Goal: Task Accomplishment & Management: Manage account settings

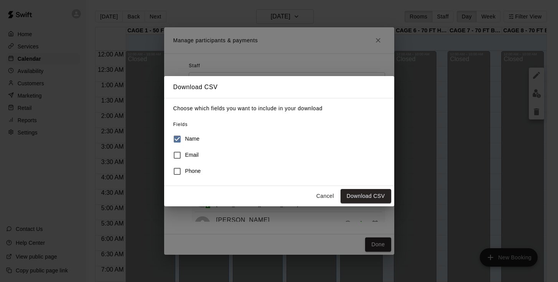
scroll to position [265, 0]
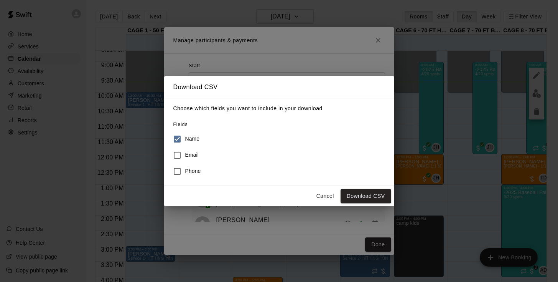
click at [323, 201] on button "Cancel" at bounding box center [325, 196] width 25 height 14
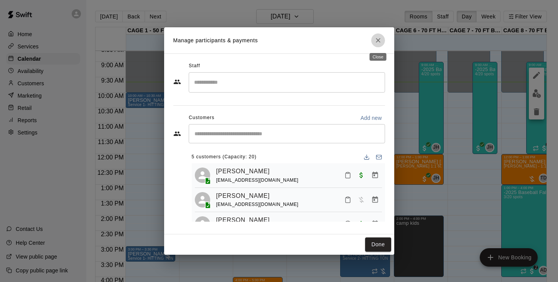
click at [380, 41] on icon "Close" at bounding box center [378, 40] width 8 height 8
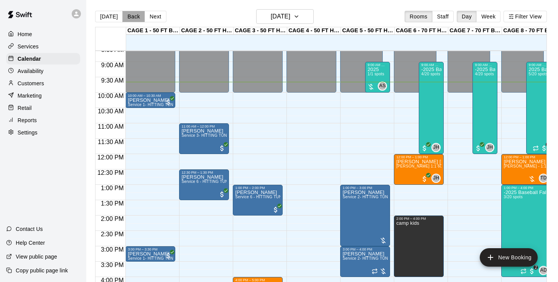
click at [131, 16] on button "Back" at bounding box center [133, 17] width 23 height 12
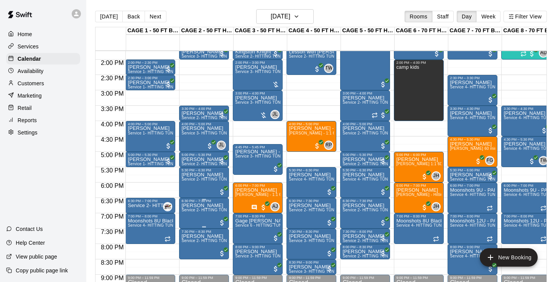
scroll to position [419, 0]
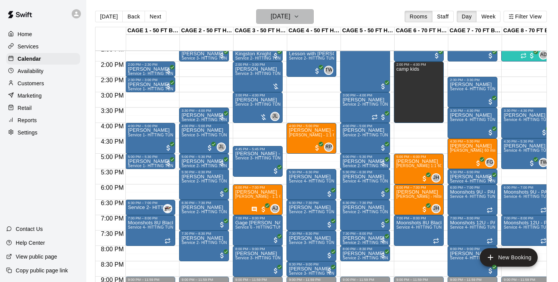
click at [273, 22] on h6 "[DATE]" at bounding box center [281, 16] width 20 height 11
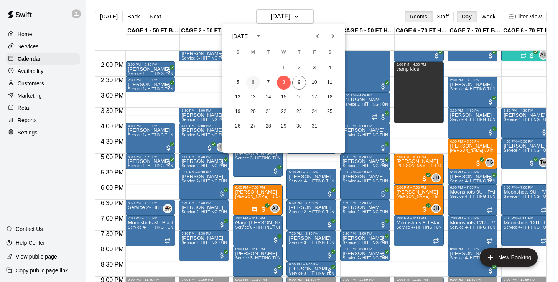
click at [255, 84] on button "6" at bounding box center [253, 83] width 14 height 14
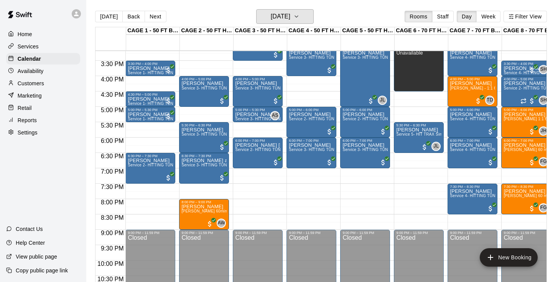
scroll to position [467, 0]
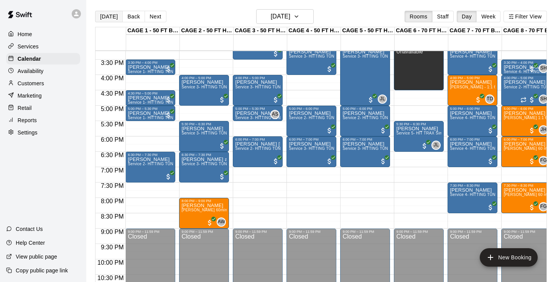
click at [110, 16] on button "[DATE]" at bounding box center [109, 17] width 28 height 12
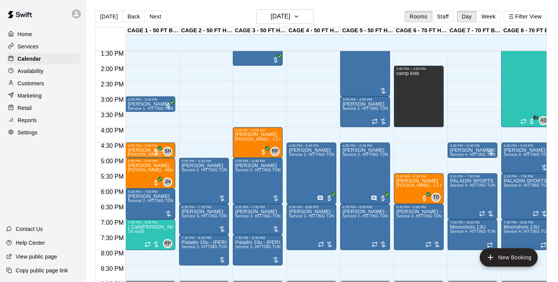
scroll to position [416, 0]
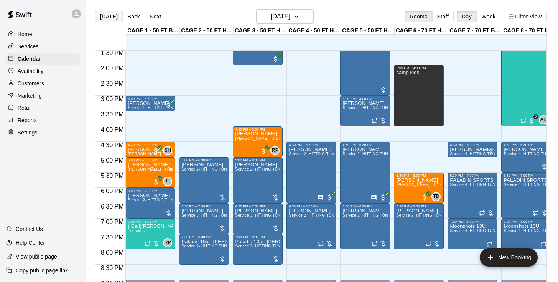
click at [105, 21] on button "[DATE]" at bounding box center [109, 17] width 28 height 12
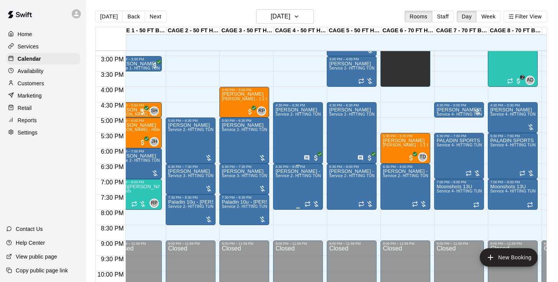
scroll to position [0, 13]
click at [199, 208] on span "Service 2- HITTING TUNNEL RENTAL - 50ft Baseball" at bounding box center [216, 206] width 97 height 4
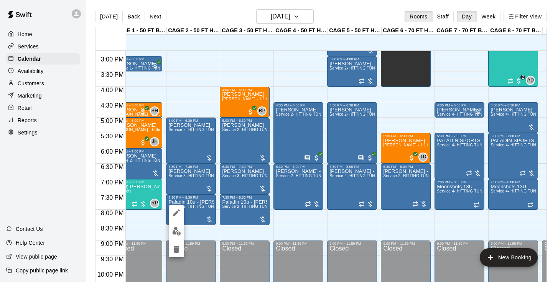
click at [216, 12] on div at bounding box center [279, 141] width 558 height 282
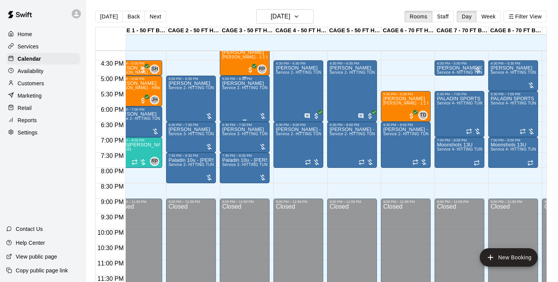
scroll to position [498, 13]
click at [176, 183] on img "edit" at bounding box center [176, 183] width 9 height 9
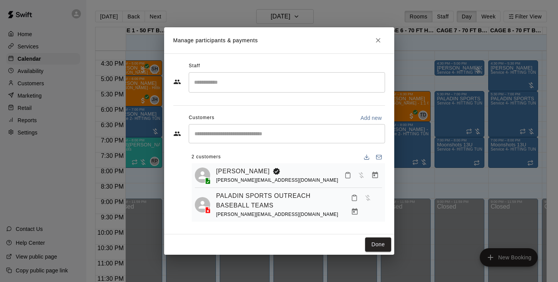
click at [262, 131] on input "Start typing to search customers..." at bounding box center [286, 134] width 189 height 8
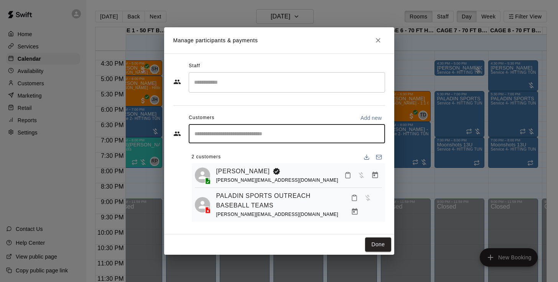
click at [254, 133] on input "Start typing to search customers..." at bounding box center [286, 134] width 189 height 8
click at [250, 135] on input "Start typing to search customers..." at bounding box center [286, 134] width 189 height 8
click at [211, 135] on input "Start typing to search customers..." at bounding box center [286, 134] width 189 height 8
click at [264, 133] on input "Start typing to search customers..." at bounding box center [286, 134] width 189 height 8
click at [243, 132] on input "Start typing to search customers..." at bounding box center [286, 134] width 189 height 8
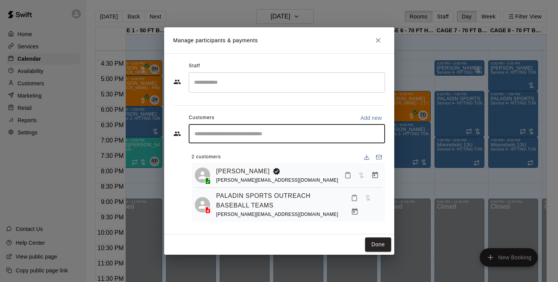
click at [243, 132] on input "Start typing to search customers..." at bounding box center [286, 134] width 189 height 8
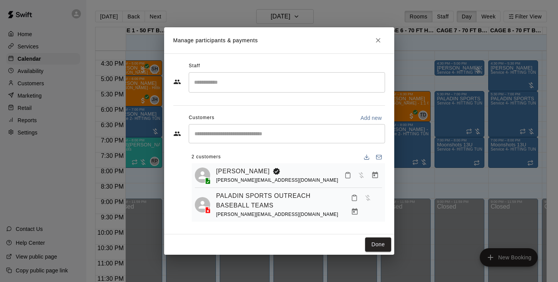
click at [215, 145] on div "2 customers [PERSON_NAME] [PERSON_NAME][EMAIL_ADDRESS][DOMAIN_NAME] PALADIN SPO…" at bounding box center [288, 183] width 193 height 77
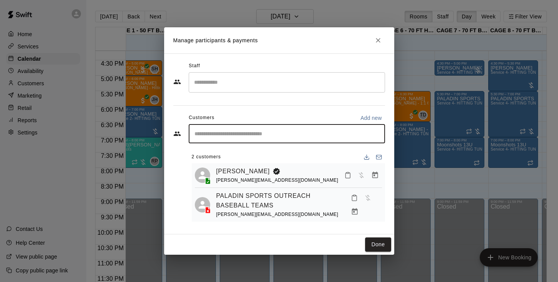
click at [218, 136] on input "Start typing to search customers..." at bounding box center [286, 134] width 189 height 8
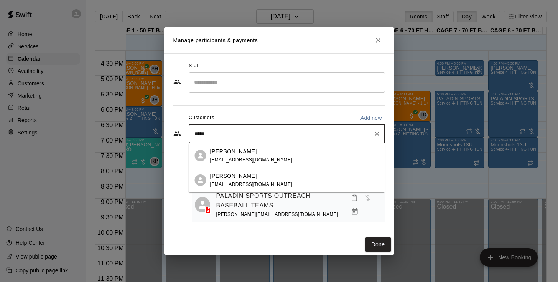
type input "*****"
click at [328, 64] on div "Staff" at bounding box center [279, 66] width 212 height 12
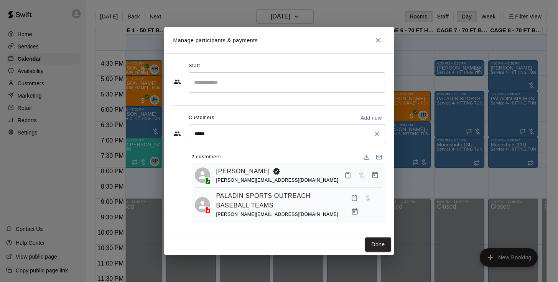
click at [242, 132] on input "*****" at bounding box center [281, 134] width 178 height 8
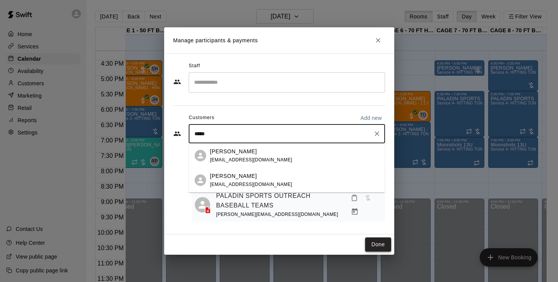
click at [378, 242] on button "Done" at bounding box center [378, 244] width 26 height 14
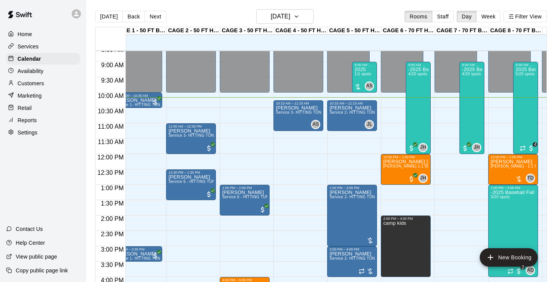
scroll to position [257, 13]
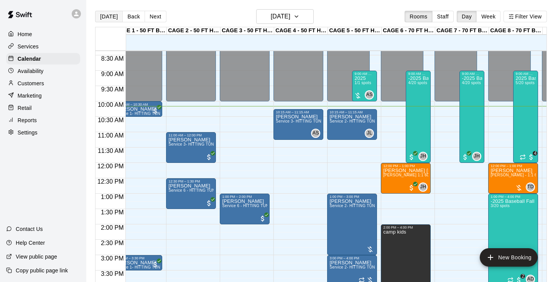
click at [112, 16] on button "[DATE]" at bounding box center [109, 17] width 28 height 12
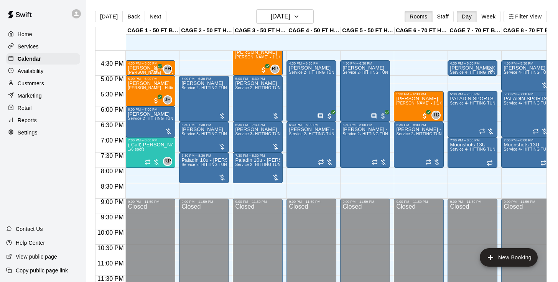
scroll to position [498, 0]
click at [206, 166] on span "Service 2- HITTING TUNNEL RENTAL - 50ft Baseball" at bounding box center [229, 164] width 97 height 4
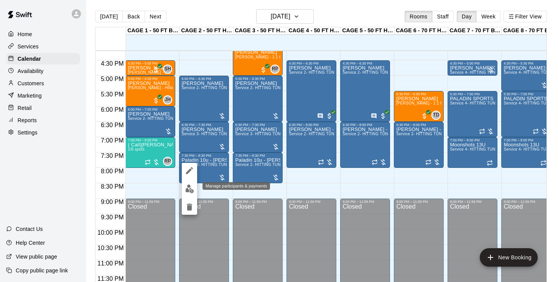
click at [189, 185] on img "edit" at bounding box center [189, 188] width 9 height 9
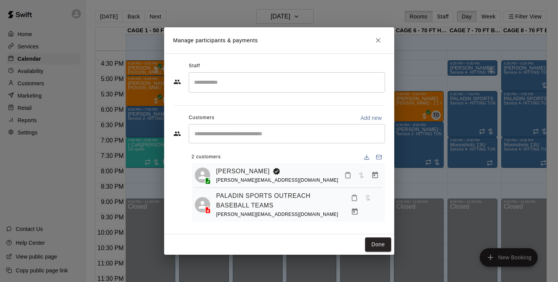
click at [234, 136] on input "Start typing to search customers..." at bounding box center [286, 134] width 189 height 8
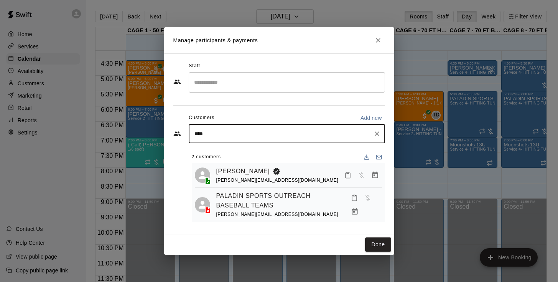
type input "*****"
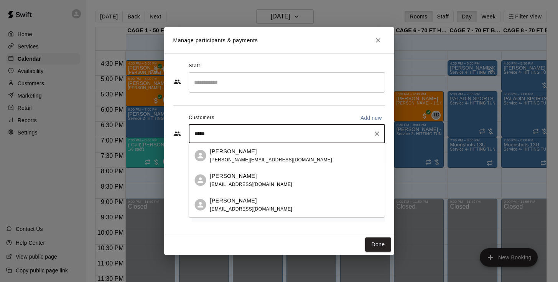
click at [243, 154] on p "[PERSON_NAME]" at bounding box center [233, 151] width 47 height 8
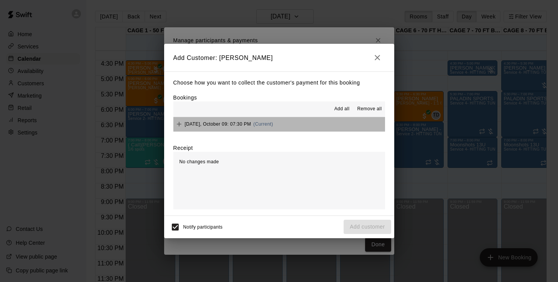
click at [232, 123] on span "[DATE], October 09: 07:30 PM" at bounding box center [218, 123] width 66 height 5
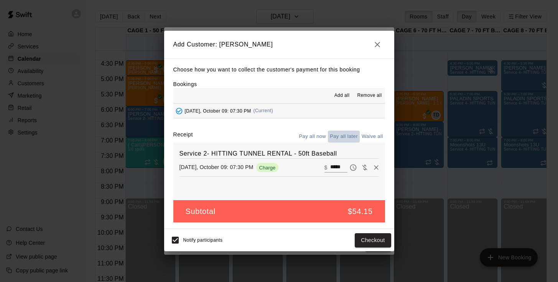
click at [347, 135] on button "Pay all later" at bounding box center [344, 136] width 32 height 12
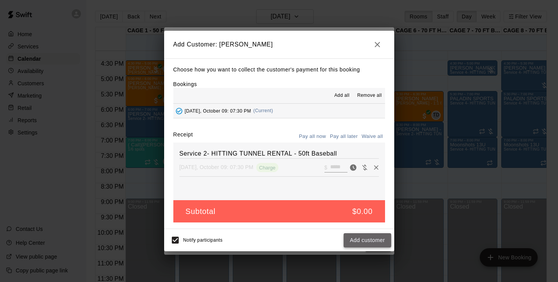
click at [367, 239] on button "Add customer" at bounding box center [367, 240] width 47 height 14
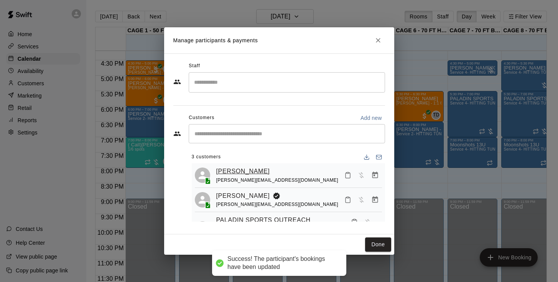
click at [254, 170] on link "[PERSON_NAME]" at bounding box center [243, 171] width 54 height 10
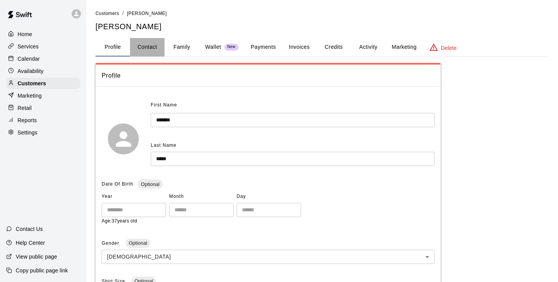
click at [149, 48] on button "Contact" at bounding box center [147, 47] width 35 height 18
select select "**"
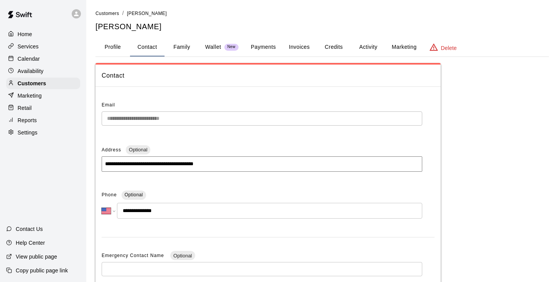
click at [37, 58] on p "Calendar" at bounding box center [29, 59] width 22 height 8
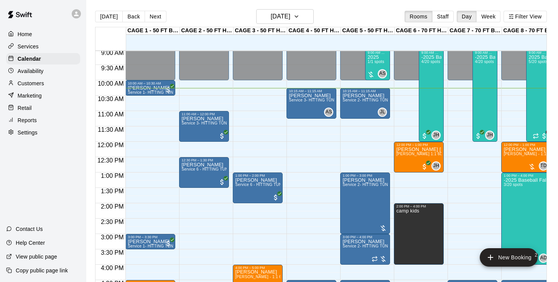
scroll to position [280, 0]
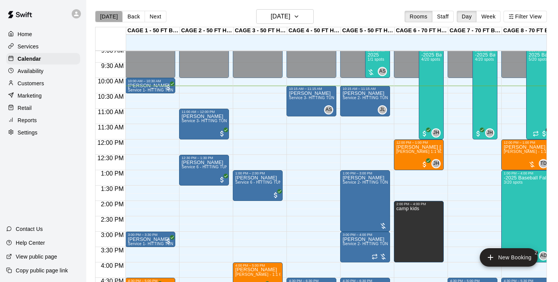
click at [108, 19] on button "[DATE]" at bounding box center [109, 17] width 28 height 12
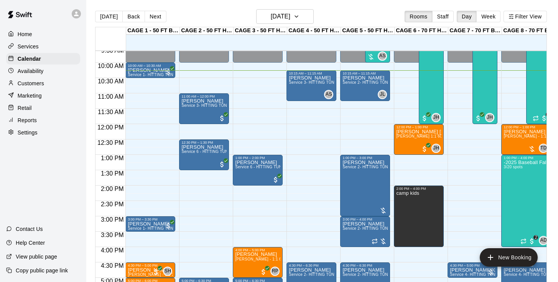
scroll to position [296, 0]
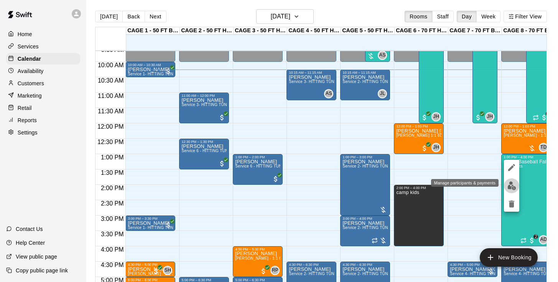
click at [512, 184] on img "edit" at bounding box center [511, 185] width 9 height 9
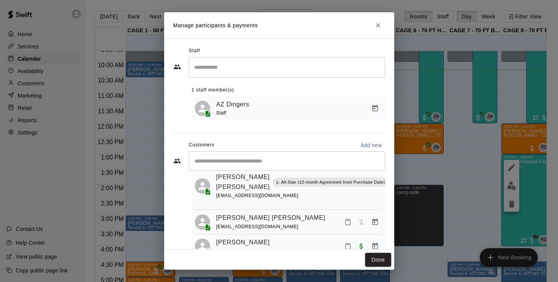
scroll to position [28, 0]
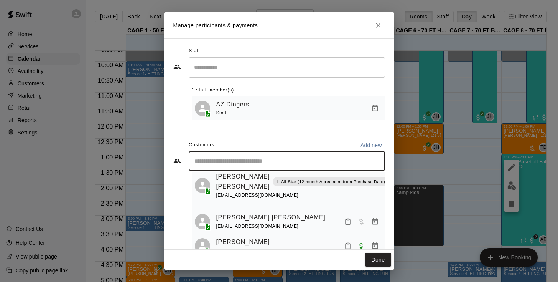
click at [252, 161] on input "Start typing to search customers..." at bounding box center [286, 161] width 189 height 8
click at [219, 162] on input "Start typing to search customers..." at bounding box center [286, 161] width 189 height 8
click at [208, 158] on input "Start typing to search customers..." at bounding box center [286, 161] width 189 height 8
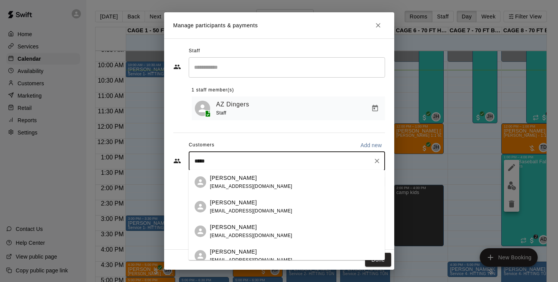
scroll to position [0, 0]
type input "*"
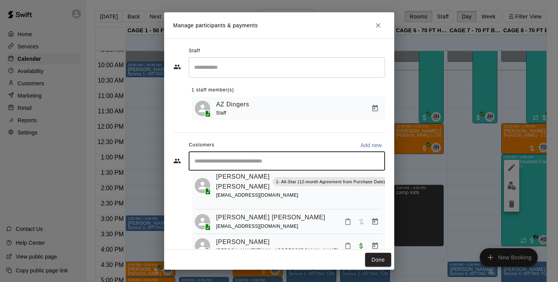
click at [242, 163] on input "Start typing to search customers..." at bounding box center [286, 161] width 189 height 8
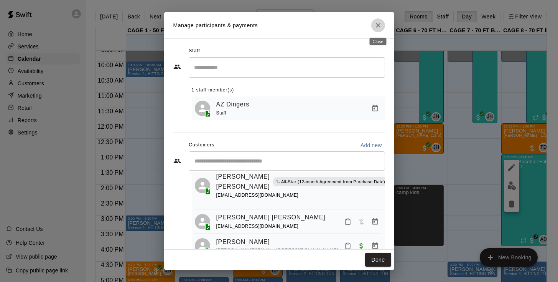
click at [374, 28] on button "Close" at bounding box center [378, 25] width 14 height 14
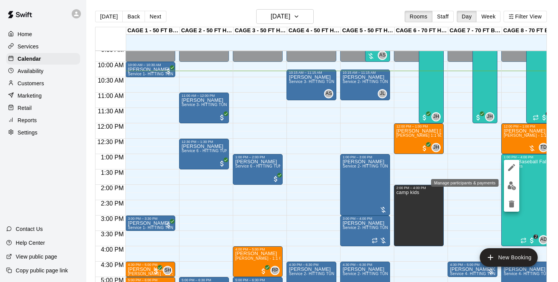
click at [511, 185] on img "edit" at bounding box center [511, 185] width 9 height 9
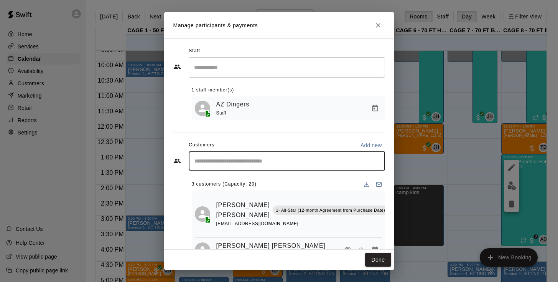
click at [266, 160] on input "Start typing to search customers..." at bounding box center [286, 161] width 189 height 8
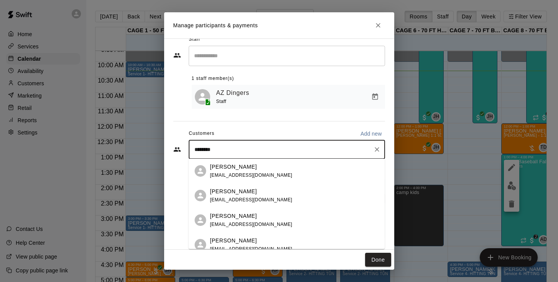
scroll to position [11, 0]
type input "********"
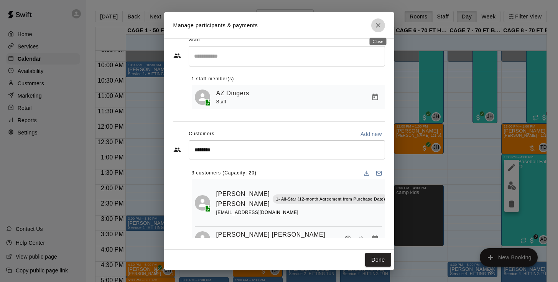
click at [381, 25] on icon "Close" at bounding box center [378, 25] width 8 height 8
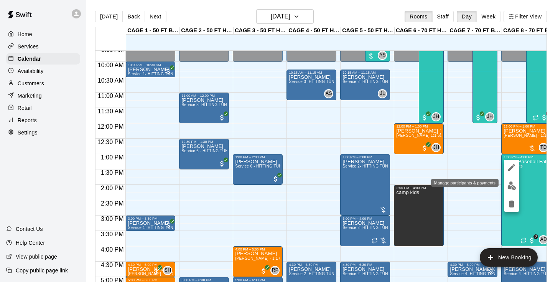
click at [511, 183] on img "edit" at bounding box center [511, 185] width 9 height 9
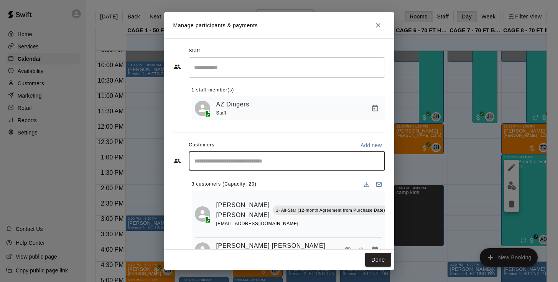
click at [304, 163] on input "Start typing to search customers..." at bounding box center [286, 161] width 189 height 8
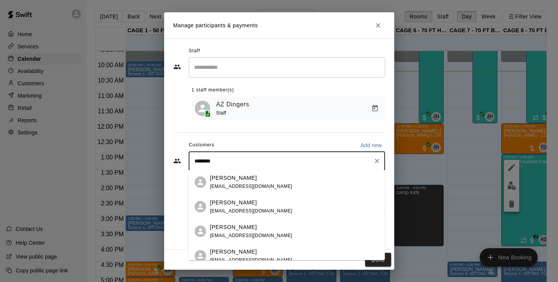
type input "********"
click at [371, 145] on p "Add new" at bounding box center [371, 145] width 21 height 8
select select "**"
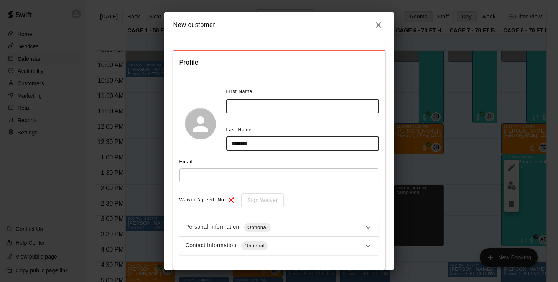
scroll to position [0, 0]
type input "********"
click at [375, 24] on icon "button" at bounding box center [378, 24] width 9 height 9
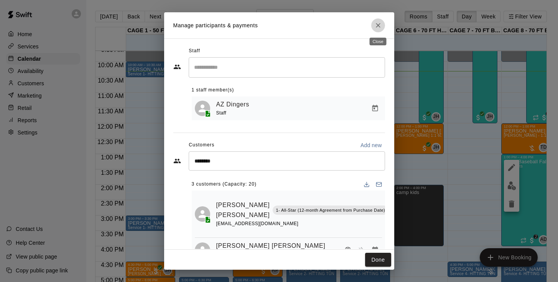
click at [378, 24] on icon "Close" at bounding box center [378, 25] width 8 height 8
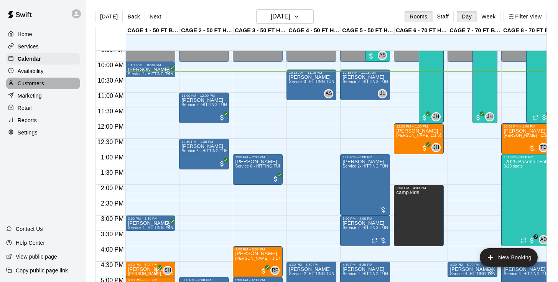
click at [34, 82] on p "Customers" at bounding box center [31, 83] width 26 height 8
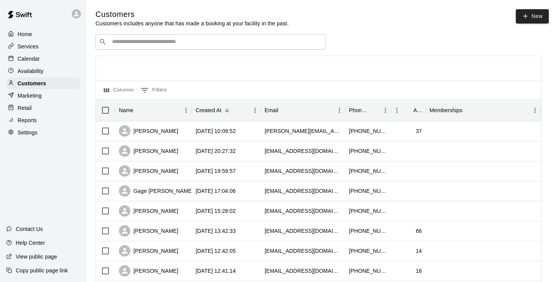
click at [208, 43] on input "Search customers by name or email" at bounding box center [216, 42] width 213 height 8
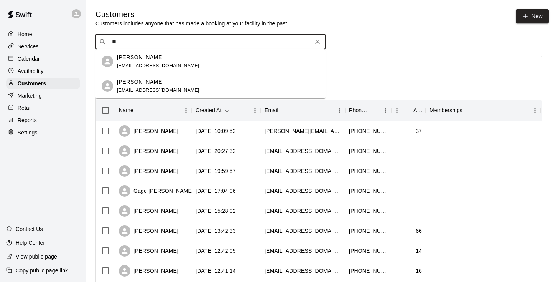
type input "*"
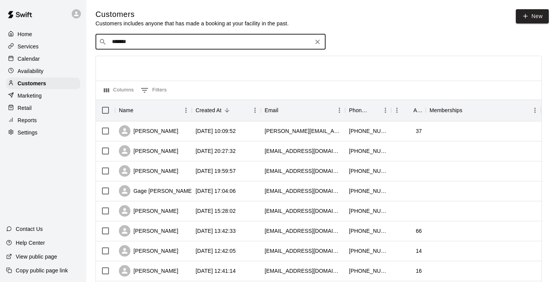
type input "*****"
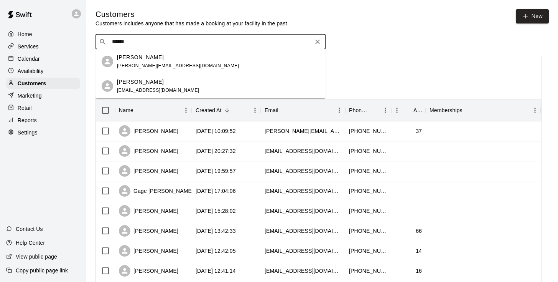
click at [141, 82] on p "[PERSON_NAME]" at bounding box center [140, 82] width 47 height 8
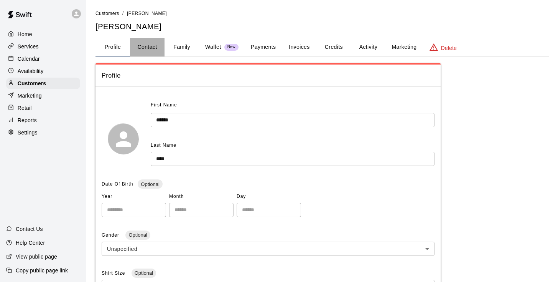
click at [148, 46] on button "Contact" at bounding box center [147, 47] width 35 height 18
select select "**"
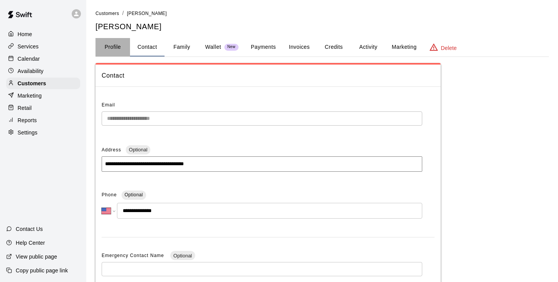
click at [119, 47] on button "Profile" at bounding box center [113, 47] width 35 height 18
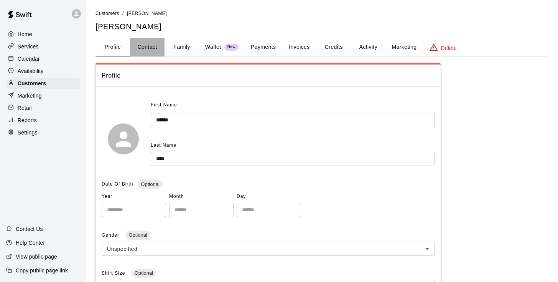
click at [154, 43] on button "Contact" at bounding box center [147, 47] width 35 height 18
select select "**"
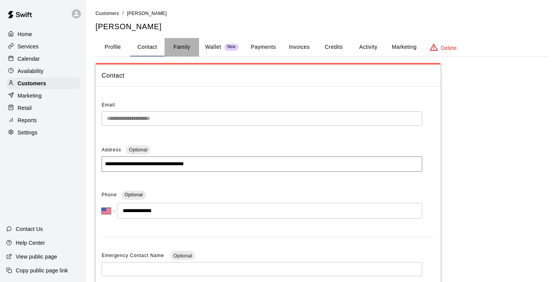
click at [191, 41] on button "Family" at bounding box center [182, 47] width 35 height 18
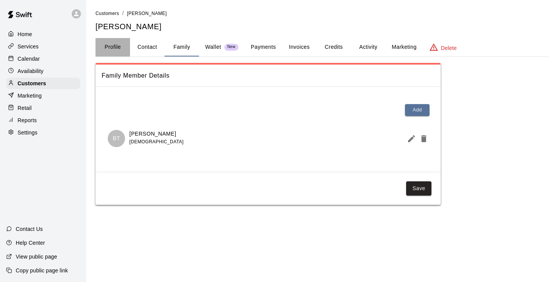
click at [114, 48] on button "Profile" at bounding box center [113, 47] width 35 height 18
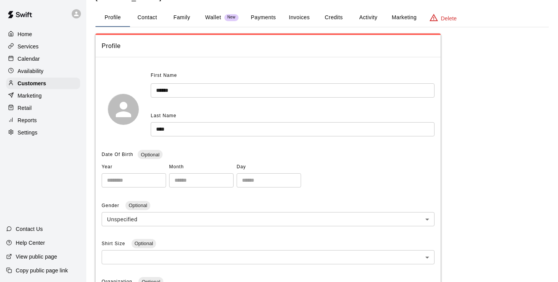
scroll to position [4, 0]
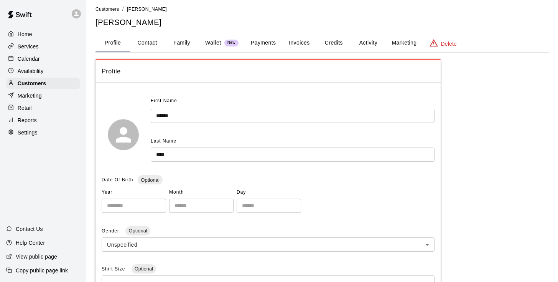
click at [148, 41] on button "Contact" at bounding box center [147, 43] width 35 height 18
select select "**"
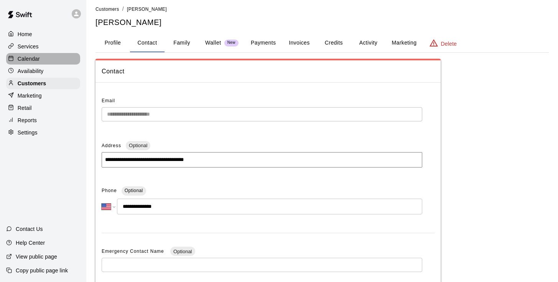
click at [35, 57] on p "Calendar" at bounding box center [29, 59] width 22 height 8
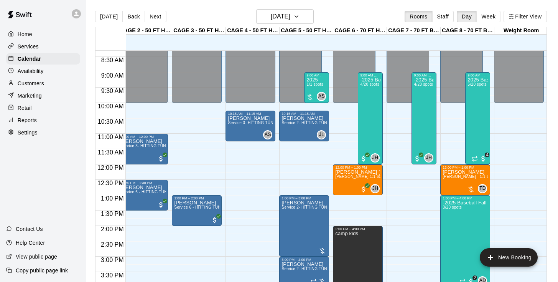
scroll to position [255, 61]
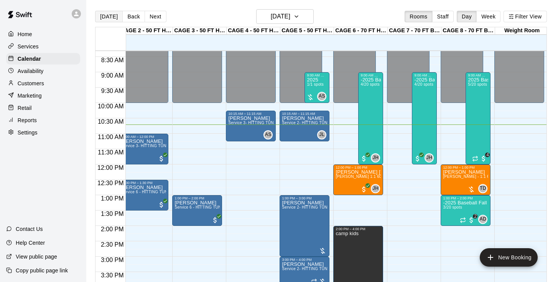
click at [110, 17] on button "[DATE]" at bounding box center [109, 17] width 28 height 12
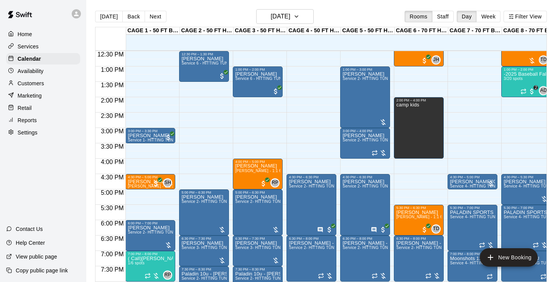
scroll to position [393, 0]
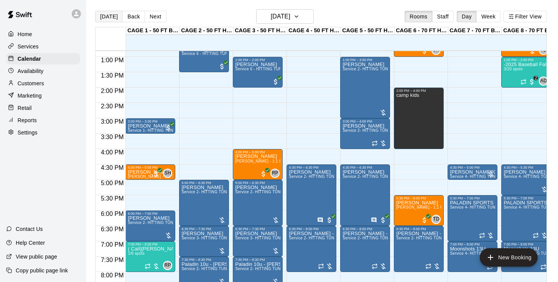
click at [114, 16] on button "[DATE]" at bounding box center [109, 17] width 28 height 12
click at [147, 16] on button "Next" at bounding box center [155, 17] width 21 height 12
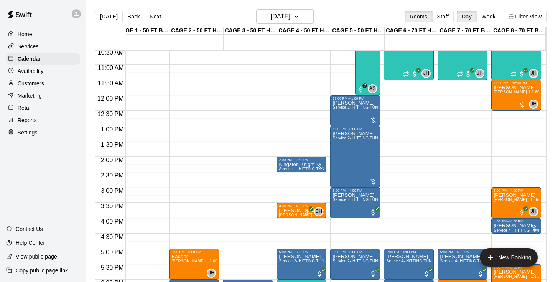
scroll to position [325, 10]
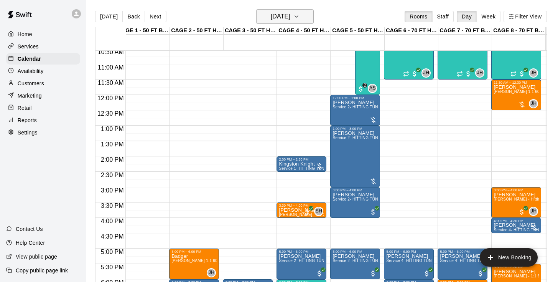
click at [279, 18] on h6 "[DATE]" at bounding box center [281, 16] width 20 height 11
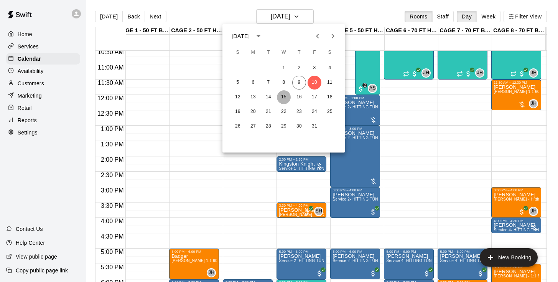
click at [280, 99] on button "15" at bounding box center [284, 97] width 14 height 14
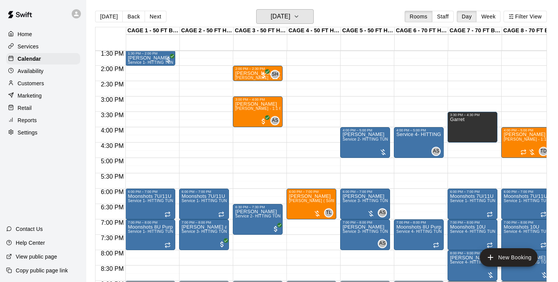
scroll to position [413, 0]
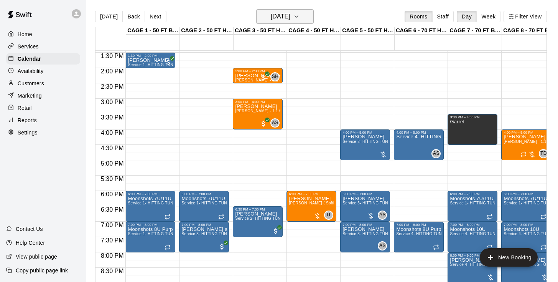
click at [277, 14] on h6 "[DATE]" at bounding box center [281, 16] width 20 height 11
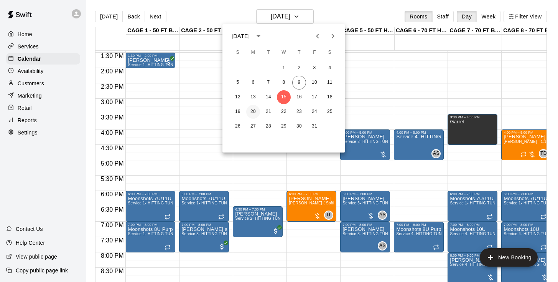
click at [254, 114] on button "20" at bounding box center [253, 112] width 14 height 14
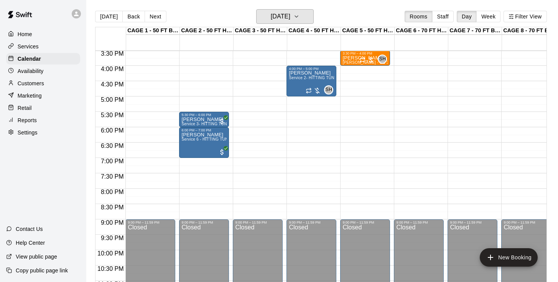
scroll to position [477, 0]
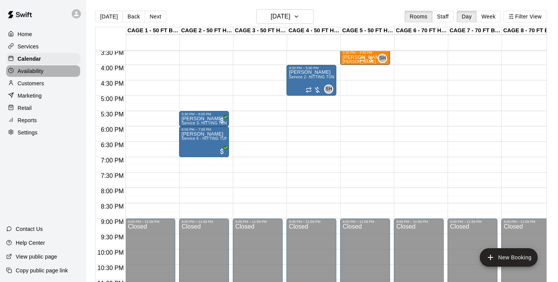
click at [31, 71] on p "Availability" at bounding box center [31, 71] width 26 height 8
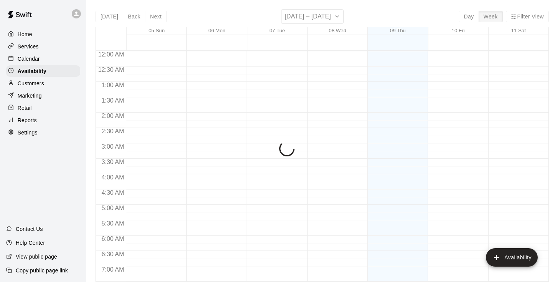
scroll to position [330, 0]
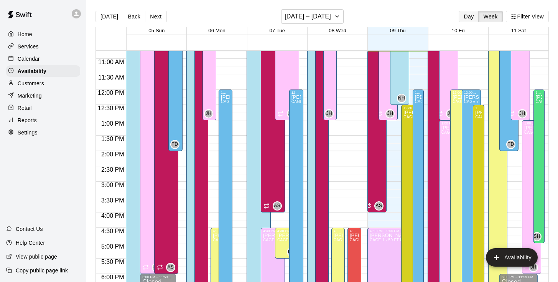
click at [466, 15] on button "Day" at bounding box center [469, 17] width 20 height 12
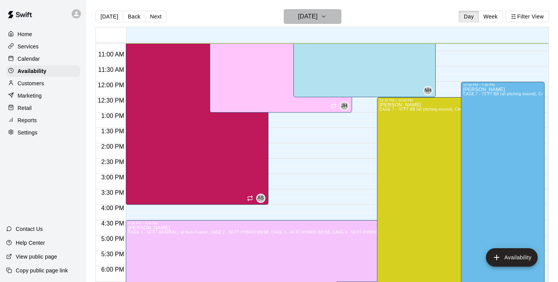
click at [300, 18] on h6 "[DATE]" at bounding box center [308, 16] width 20 height 11
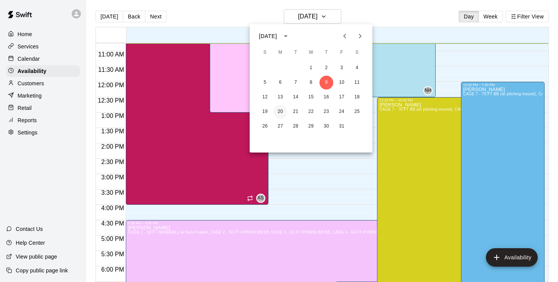
click at [281, 112] on button "20" at bounding box center [280, 112] width 14 height 14
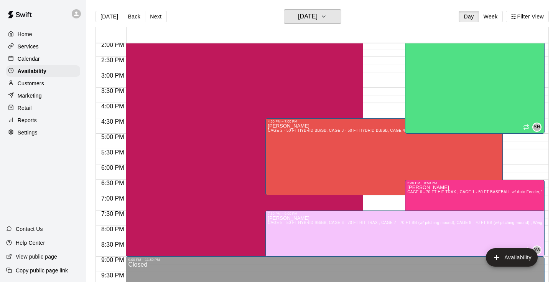
scroll to position [432, 0]
click at [161, 17] on button "Next" at bounding box center [155, 17] width 21 height 12
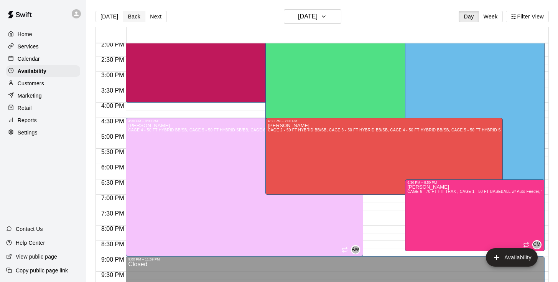
click at [135, 15] on button "Back" at bounding box center [134, 17] width 23 height 12
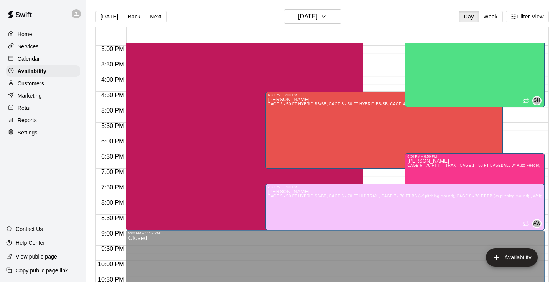
scroll to position [432, 0]
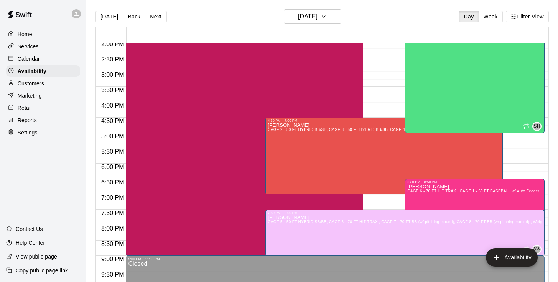
click at [313, 9] on main "[DATE] Back [DATE][DATE] Day Week Filter View 20 Mon 12:00 AM 12:30 AM 1:00 AM …" at bounding box center [322, 147] width 472 height 294
click at [309, 14] on h6 "[DATE]" at bounding box center [308, 16] width 20 height 11
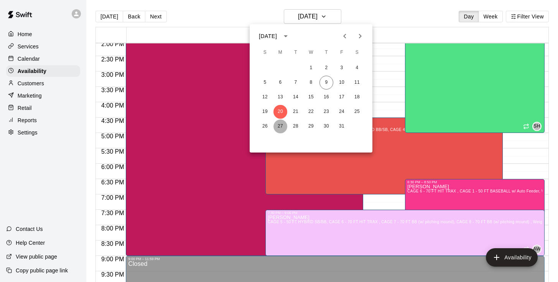
click at [280, 127] on button "27" at bounding box center [280, 126] width 14 height 14
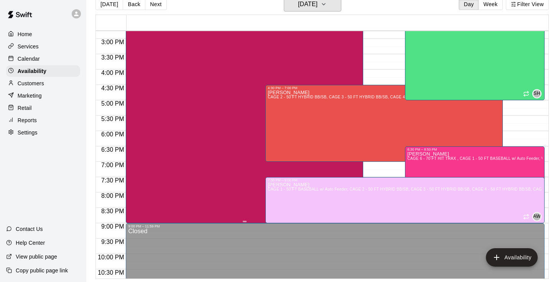
scroll to position [459, 0]
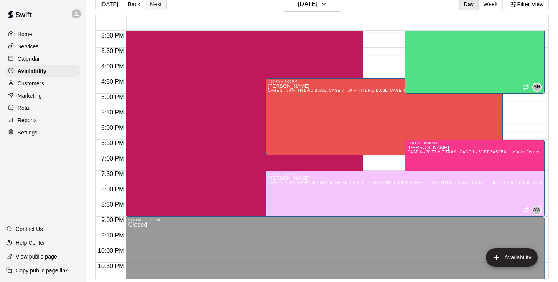
click at [155, 7] on button "Next" at bounding box center [155, 4] width 21 height 12
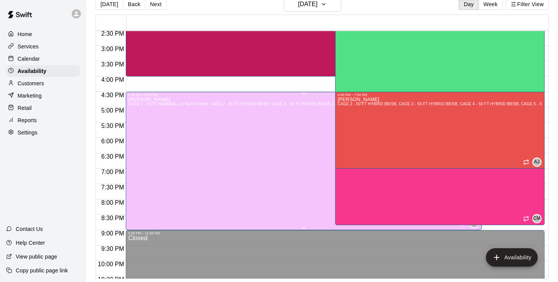
scroll to position [446, 0]
click at [134, 3] on button "Back" at bounding box center [134, 4] width 23 height 12
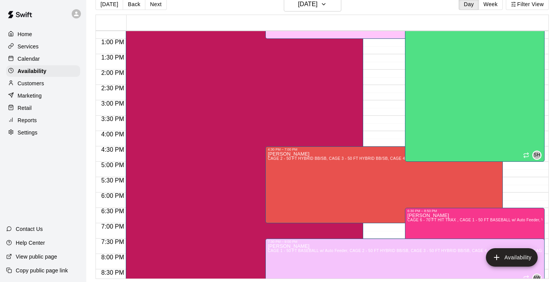
scroll to position [399, 0]
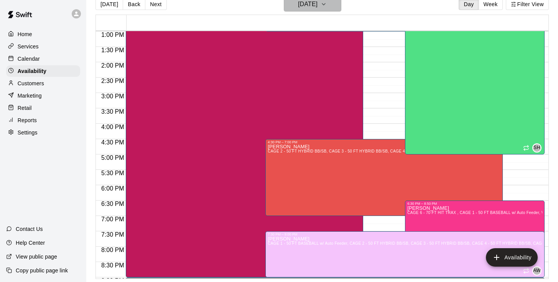
click at [300, 4] on h6 "[DATE]" at bounding box center [308, 4] width 20 height 11
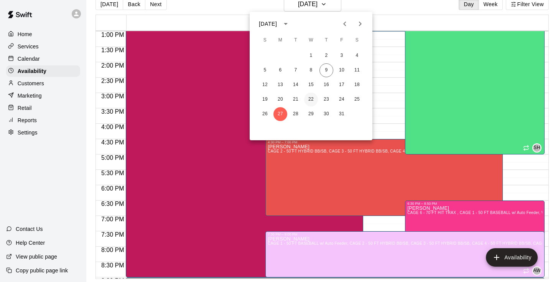
click at [310, 99] on button "22" at bounding box center [311, 99] width 14 height 14
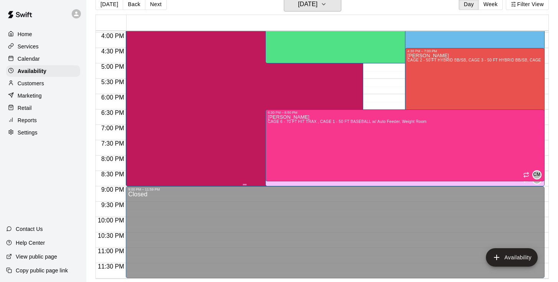
scroll to position [12, 0]
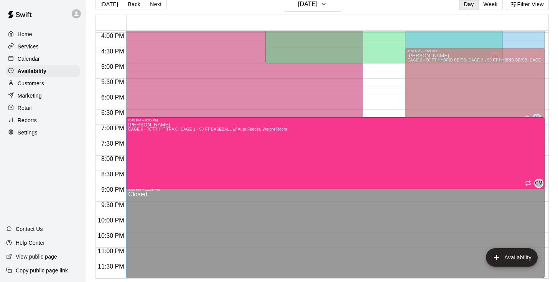
drag, startPoint x: 334, startPoint y: 137, endPoint x: 327, endPoint y: 146, distance: 11.7
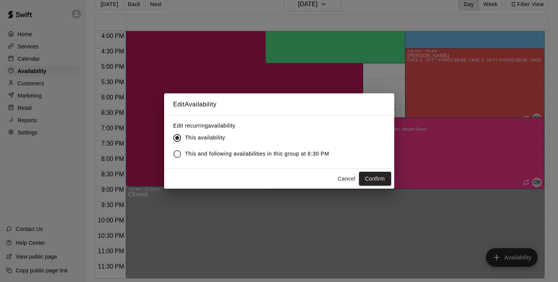
click at [345, 176] on button "Cancel" at bounding box center [346, 178] width 25 height 14
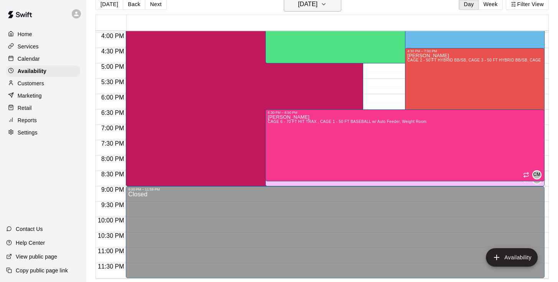
click at [308, 9] on h6 "[DATE]" at bounding box center [308, 4] width 20 height 11
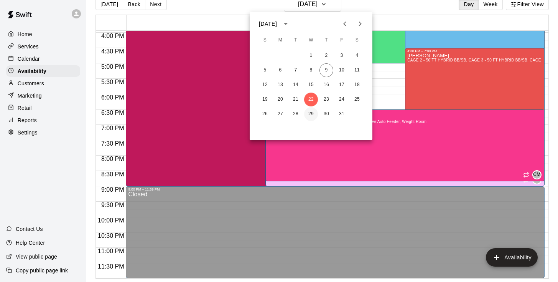
click at [310, 115] on button "29" at bounding box center [311, 114] width 14 height 14
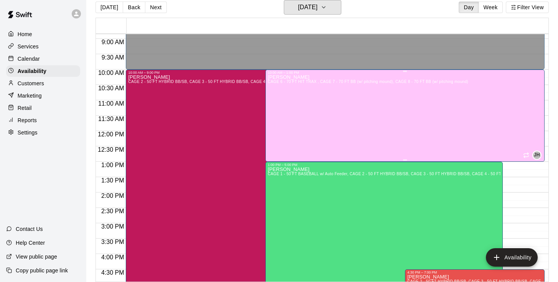
scroll to position [282, 0]
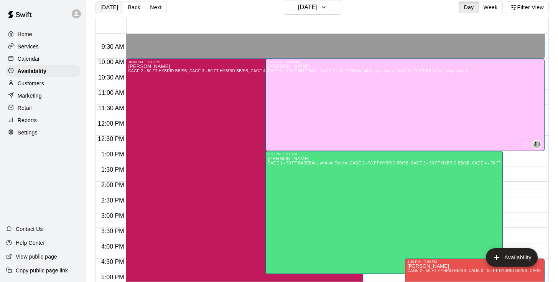
click at [107, 8] on button "[DATE]" at bounding box center [110, 8] width 28 height 12
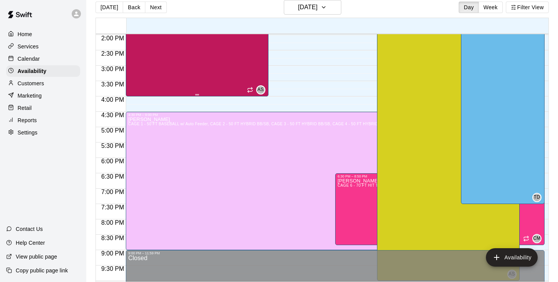
scroll to position [474, 0]
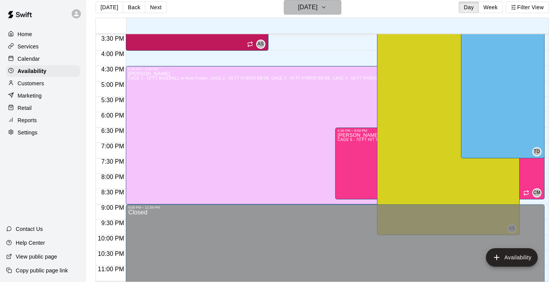
click at [300, 10] on h6 "[DATE]" at bounding box center [308, 7] width 20 height 11
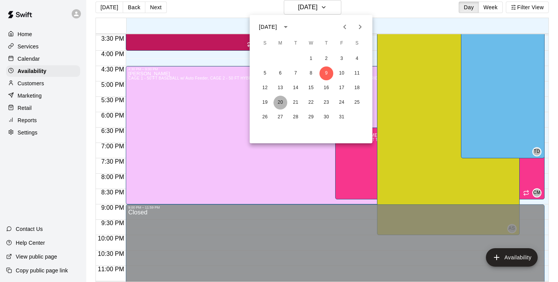
click at [282, 104] on button "20" at bounding box center [280, 103] width 14 height 14
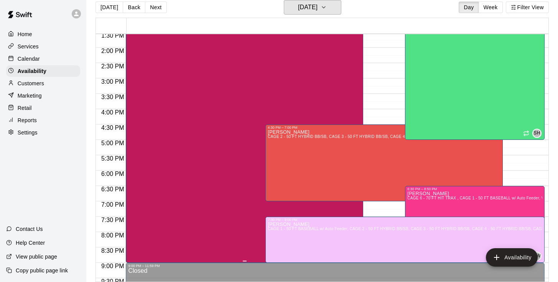
scroll to position [417, 0]
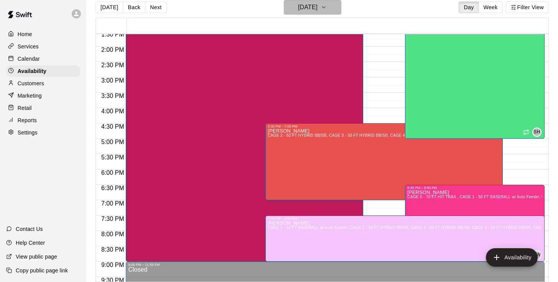
click at [308, 11] on h6 "[DATE]" at bounding box center [308, 7] width 20 height 11
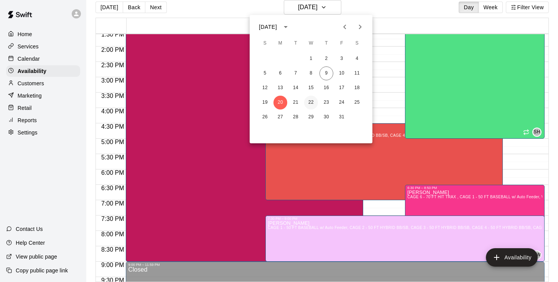
click at [311, 104] on button "22" at bounding box center [311, 103] width 14 height 14
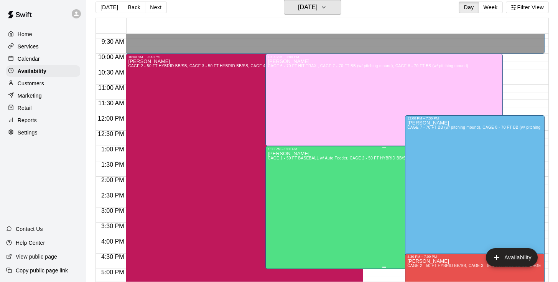
scroll to position [287, 0]
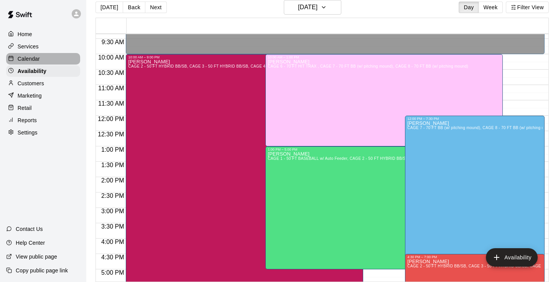
click at [32, 59] on p "Calendar" at bounding box center [29, 59] width 22 height 8
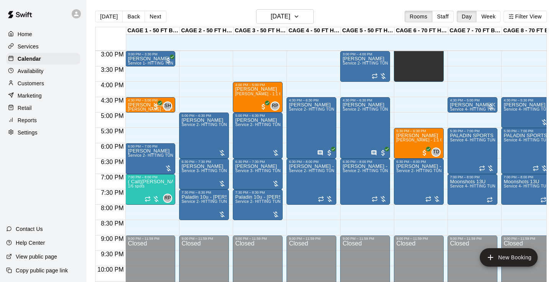
scroll to position [461, 0]
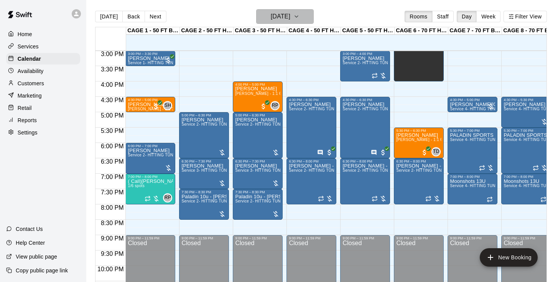
click at [284, 21] on h6 "[DATE]" at bounding box center [281, 16] width 20 height 11
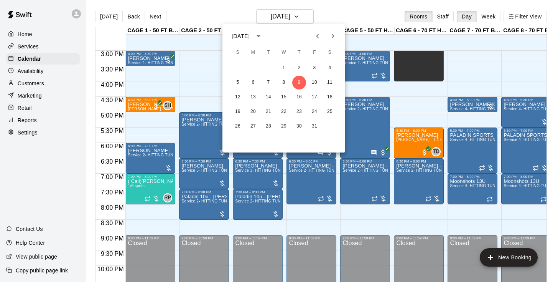
click at [39, 73] on div at bounding box center [279, 141] width 558 height 282
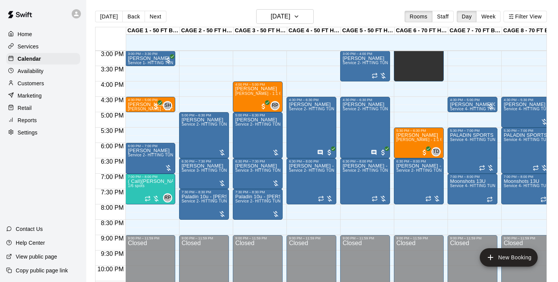
click at [39, 72] on p "Availability" at bounding box center [31, 71] width 26 height 8
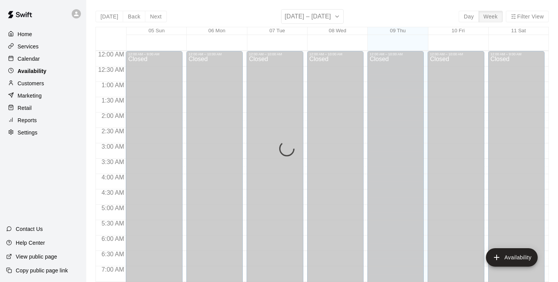
scroll to position [332, 0]
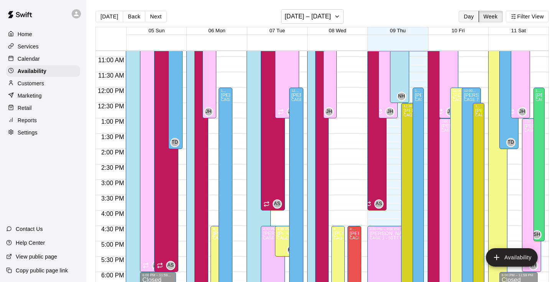
click at [470, 17] on button "Day" at bounding box center [469, 17] width 20 height 12
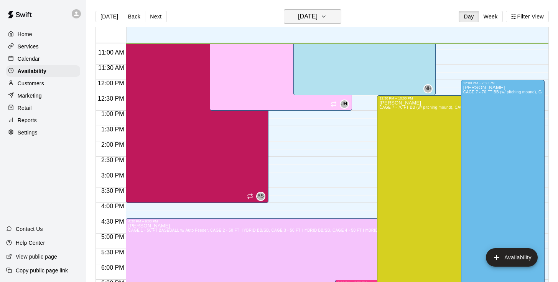
click at [303, 20] on h6 "[DATE]" at bounding box center [308, 16] width 20 height 11
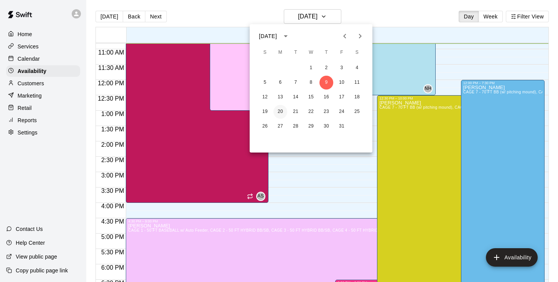
click at [281, 110] on button "20" at bounding box center [280, 112] width 14 height 14
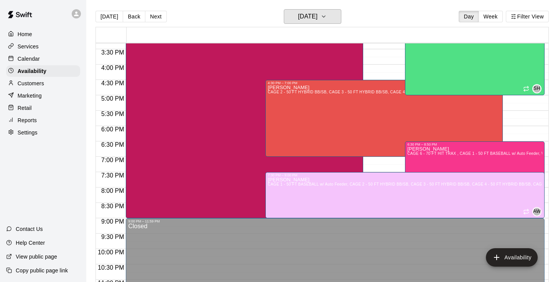
scroll to position [470, 0]
click at [41, 60] on div "Calendar" at bounding box center [43, 59] width 74 height 12
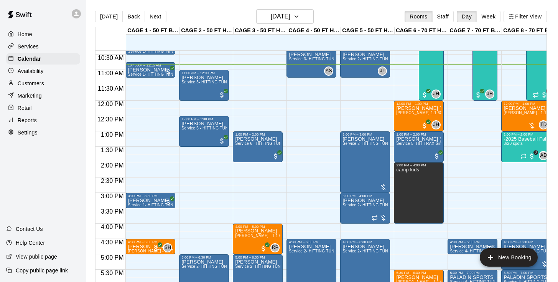
scroll to position [320, 0]
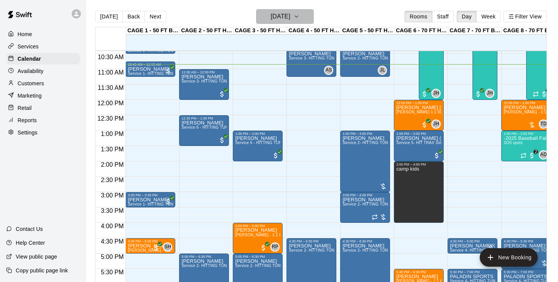
click at [271, 18] on h6 "[DATE]" at bounding box center [281, 16] width 20 height 11
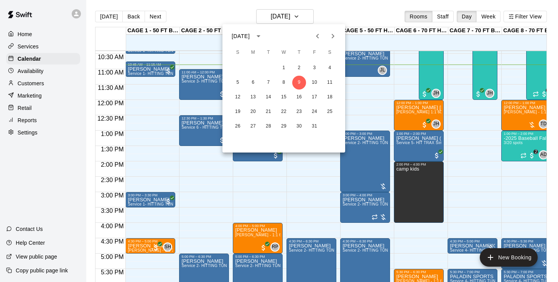
click at [110, 17] on div at bounding box center [279, 141] width 558 height 282
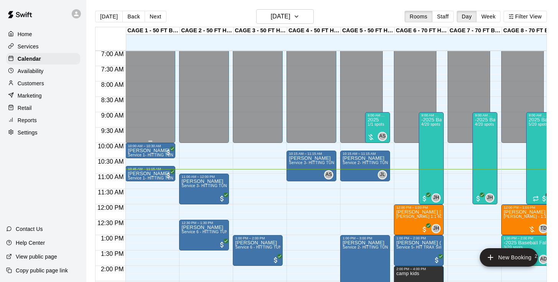
scroll to position [213, 0]
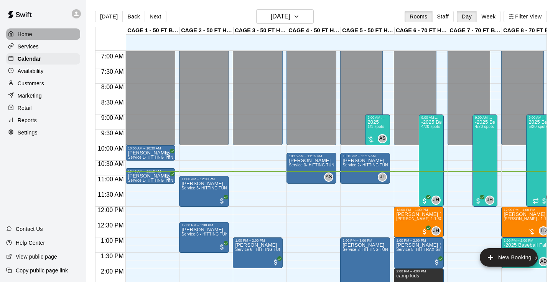
click at [30, 32] on p "Home" at bounding box center [25, 34] width 15 height 8
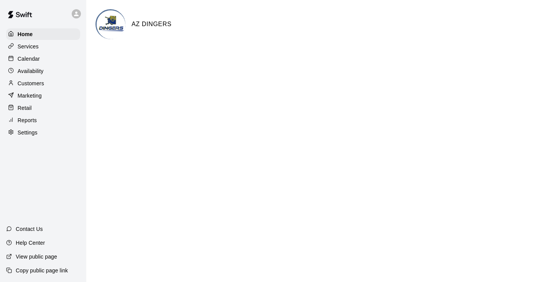
click at [30, 58] on p "Calendar" at bounding box center [29, 59] width 22 height 8
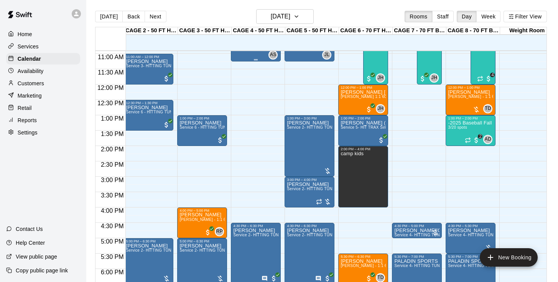
scroll to position [328, 56]
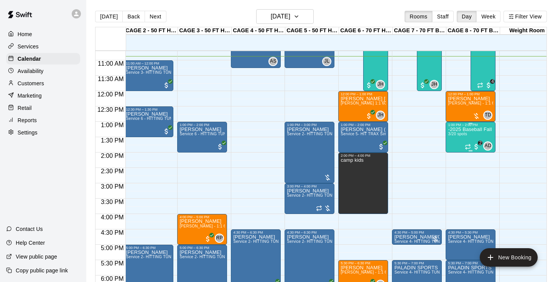
click at [462, 143] on div "-2025 Baseball Fall Break camp ( half day options ) 9am to 12:00 or 1:00 to 4:0…" at bounding box center [470, 268] width 45 height 282
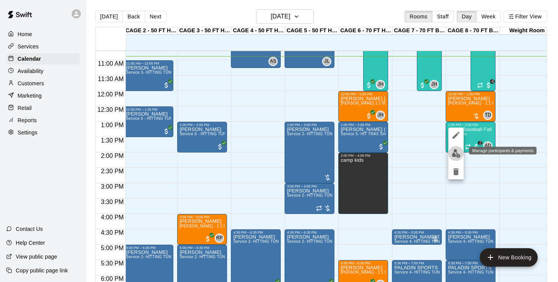
click at [455, 155] on img "edit" at bounding box center [456, 153] width 9 height 9
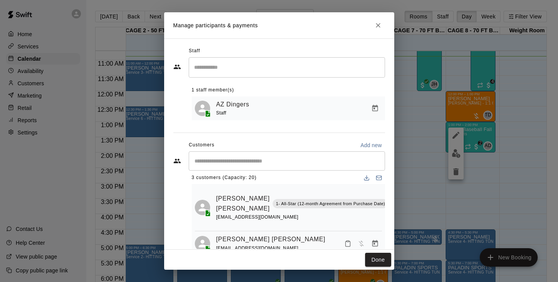
scroll to position [7, 0]
click at [366, 178] on icon "Download list" at bounding box center [367, 177] width 6 height 6
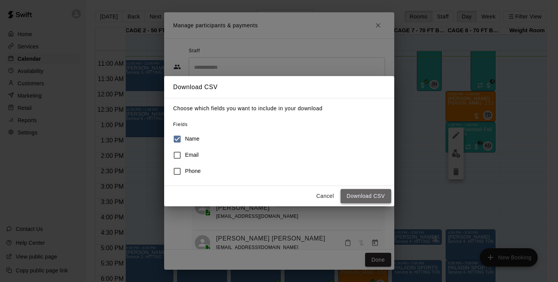
click at [372, 197] on button "Download CSV" at bounding box center [366, 196] width 51 height 14
